Goal: Find specific page/section: Find specific page/section

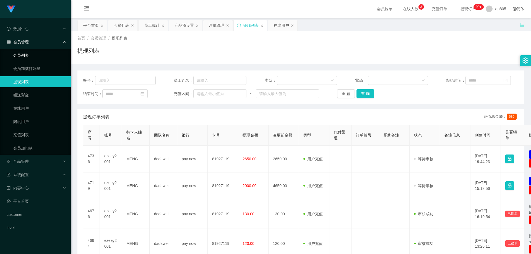
click at [23, 54] on link "会员列表" at bounding box center [39, 55] width 53 height 11
